Goal: Understand process/instructions: Learn about a topic

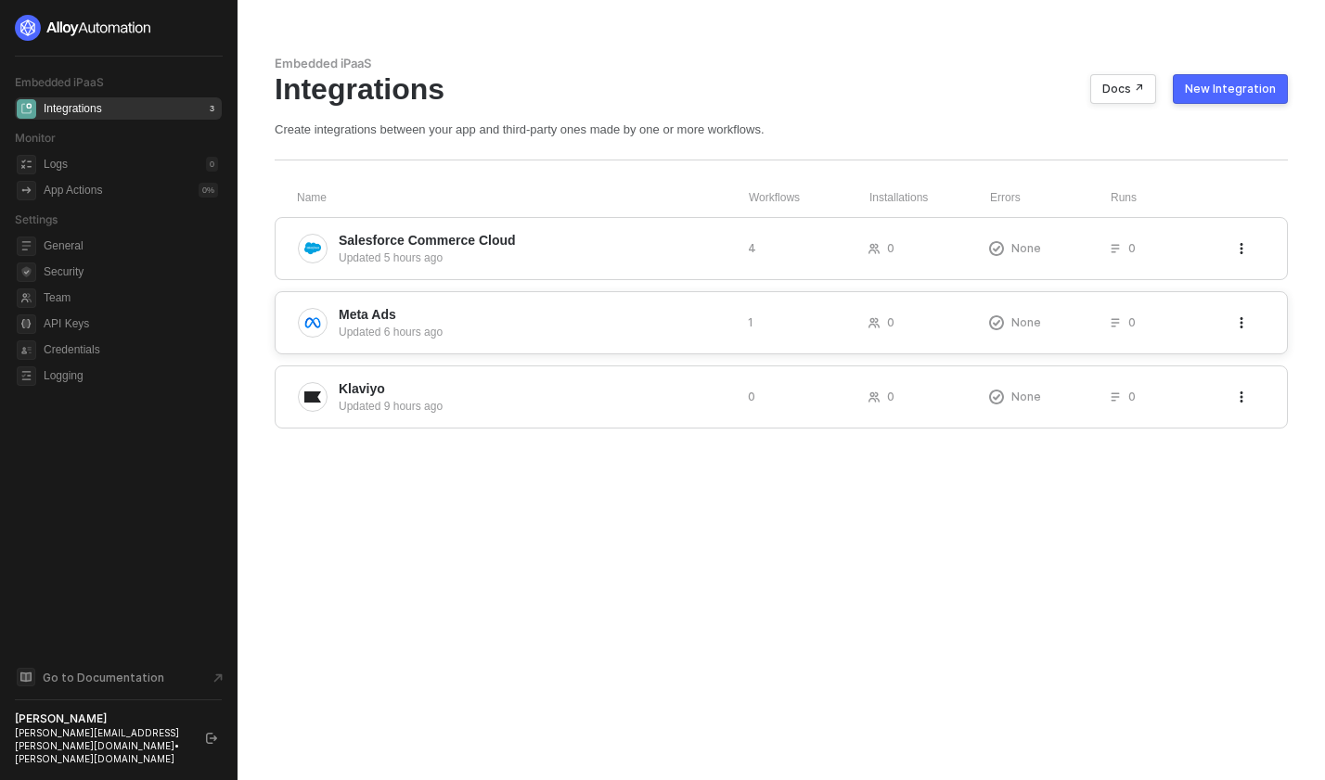
click at [426, 312] on span "Meta Ads" at bounding box center [536, 314] width 394 height 19
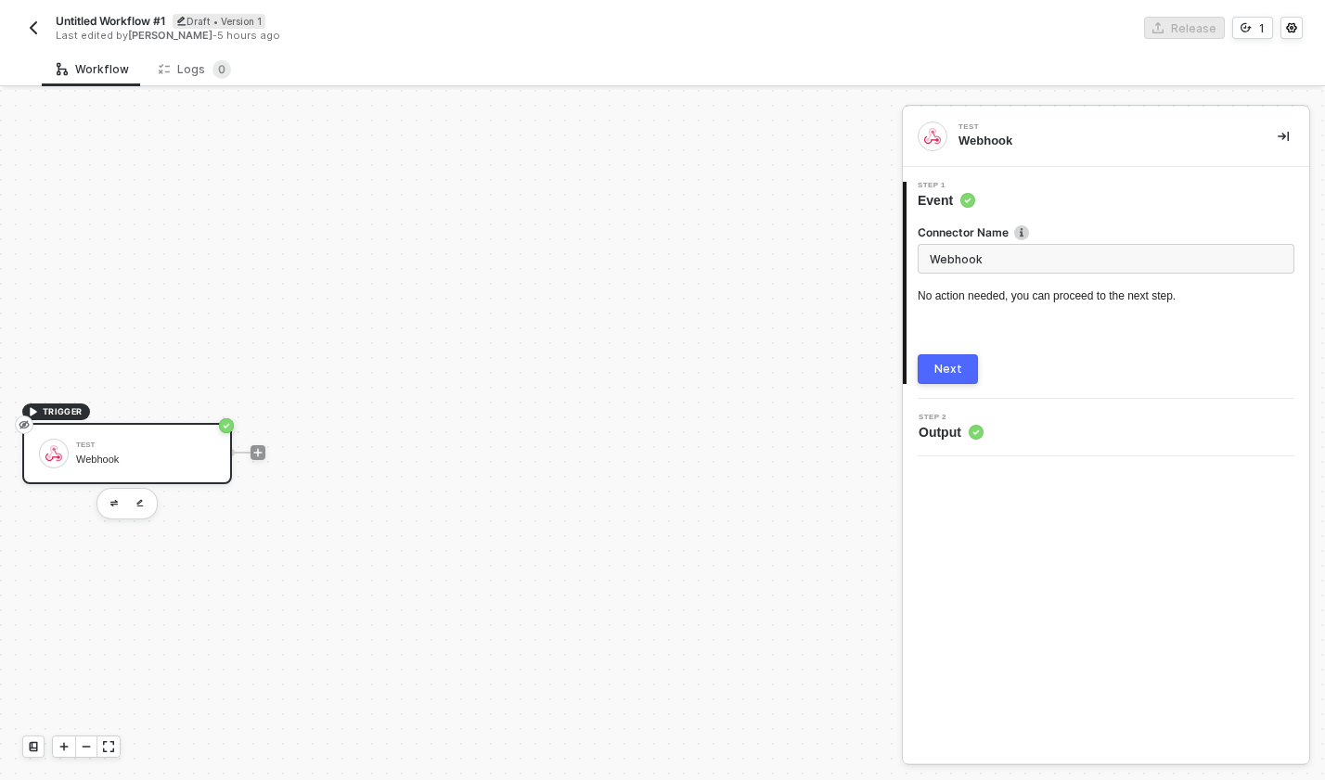
scroll to position [34, 0]
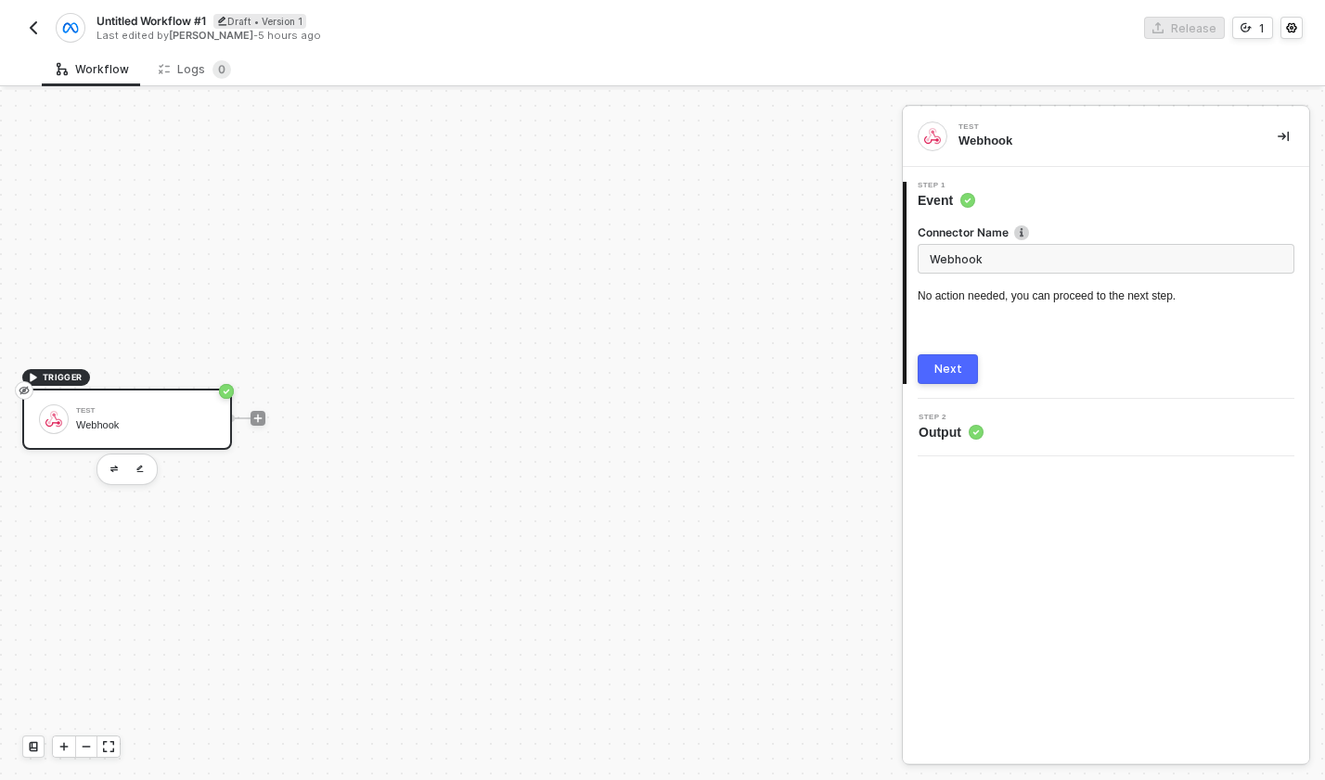
click at [31, 27] on img "button" at bounding box center [33, 27] width 15 height 15
